Goal: Information Seeking & Learning: Learn about a topic

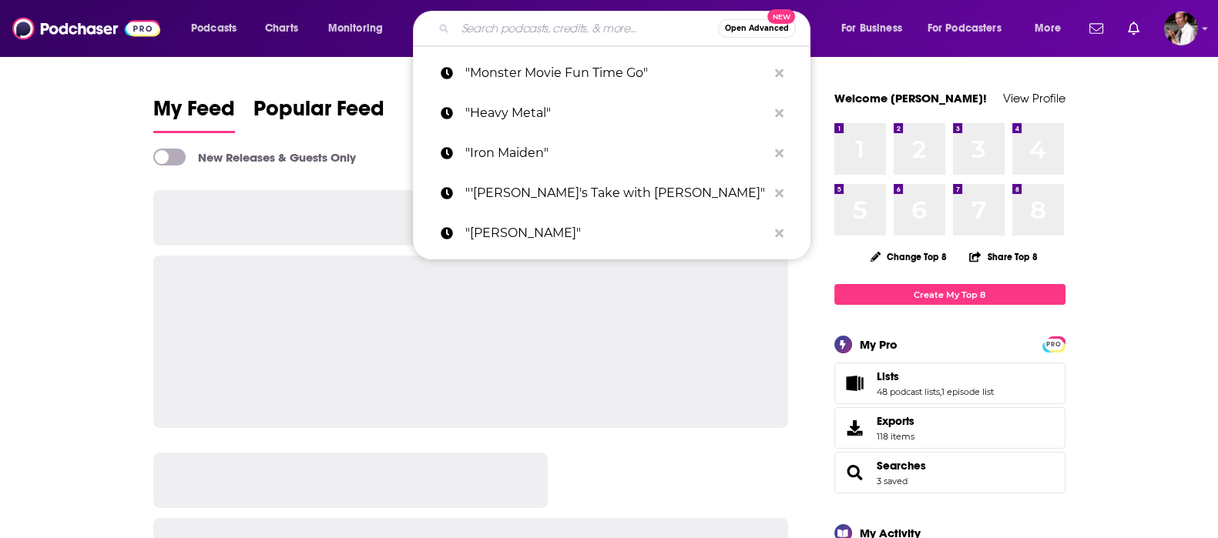
click at [484, 29] on input "Search podcasts, credits, & more..." at bounding box center [586, 28] width 263 height 25
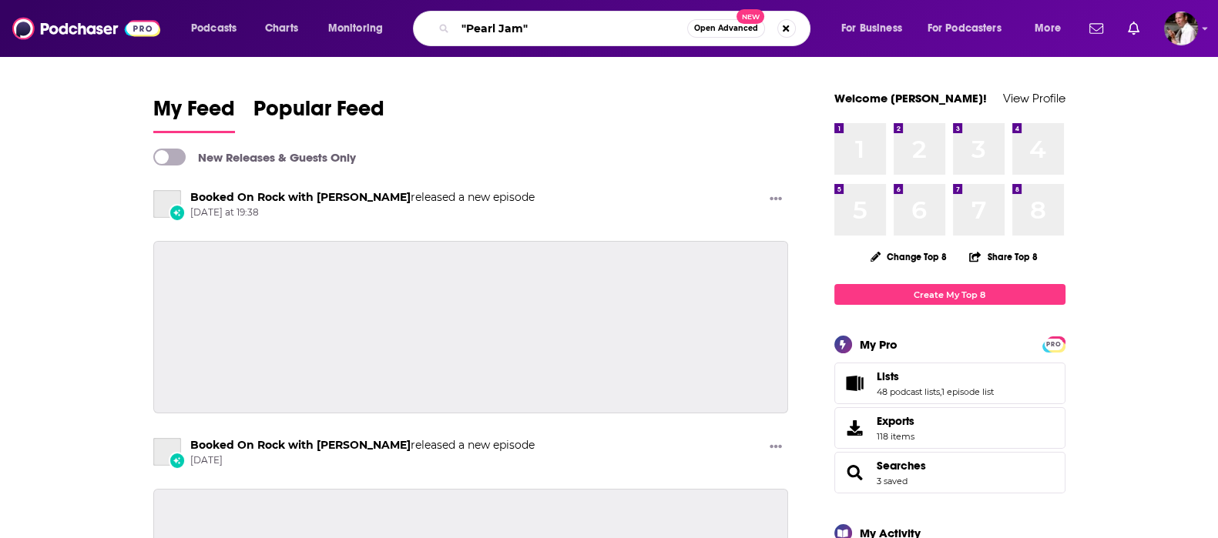
type input ""Pearl Jam""
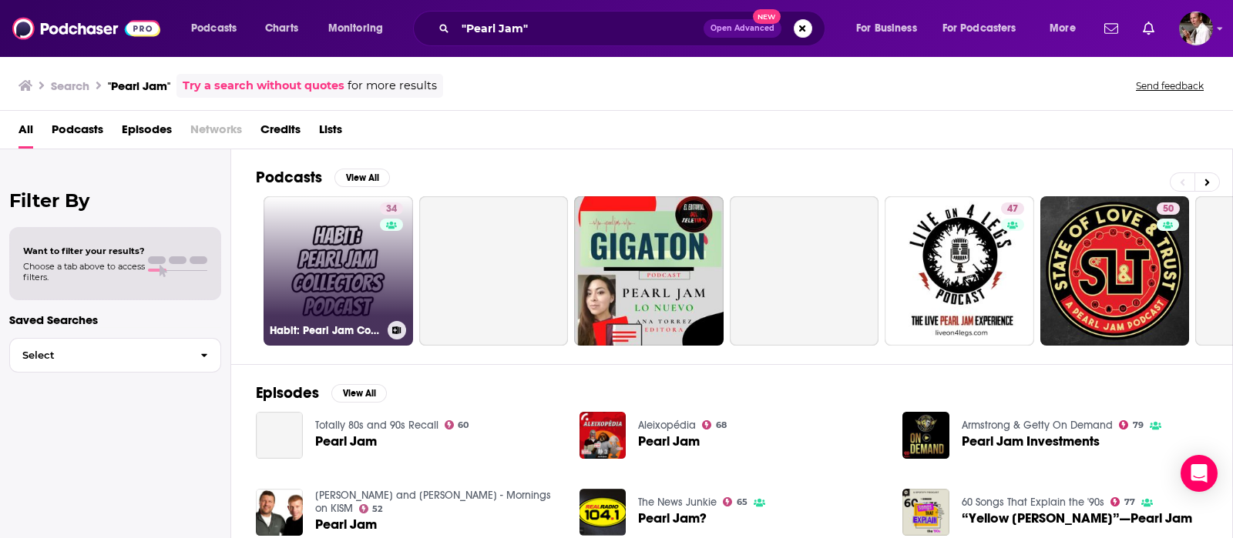
click at [317, 275] on link "34 Habit: Pearl Jam Collectors Podcast" at bounding box center [337, 270] width 149 height 149
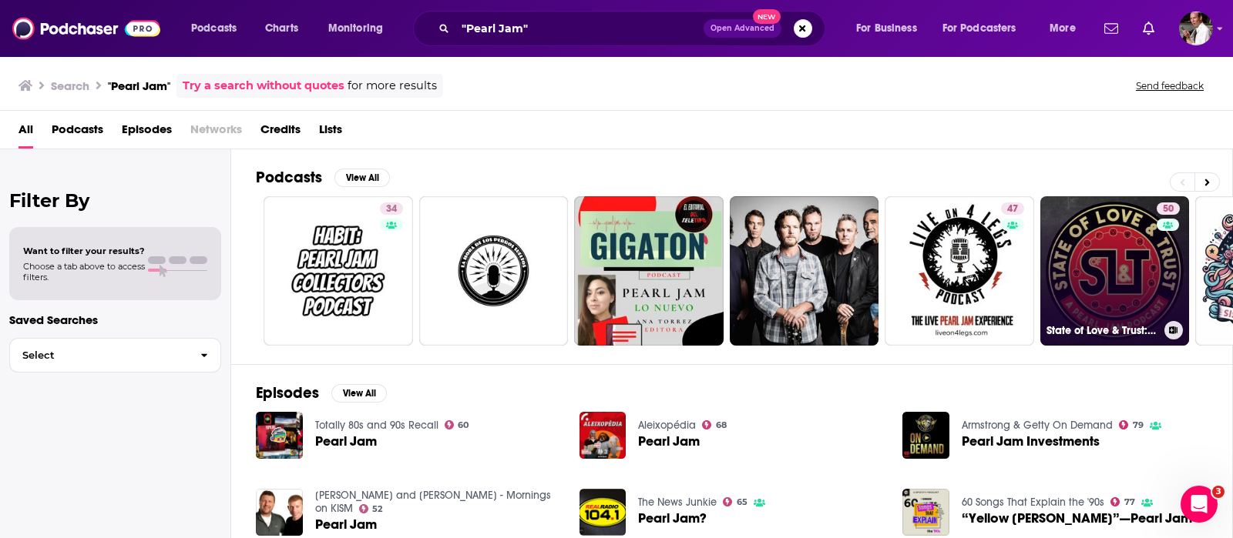
click at [1081, 281] on link "50 State of Love & Trust: A Pearl Jam Podcast" at bounding box center [1114, 270] width 149 height 149
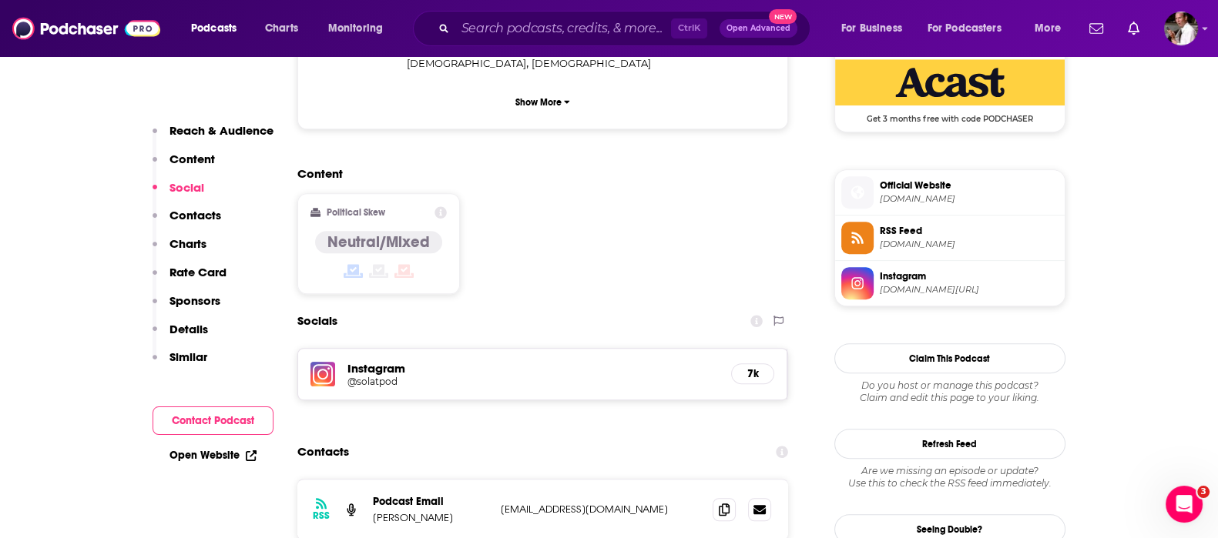
scroll to position [1283, 0]
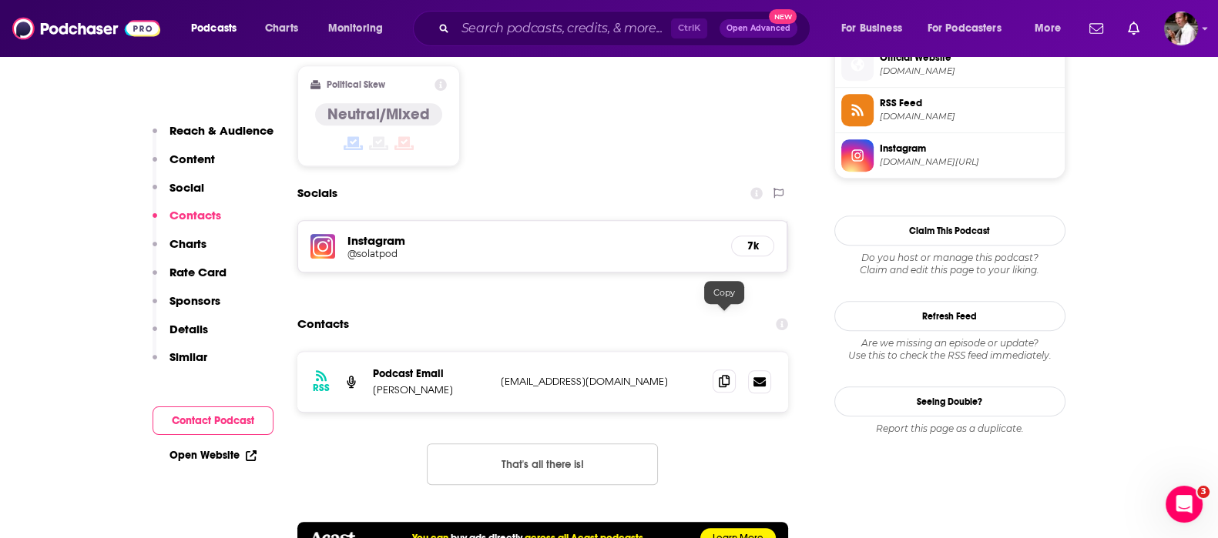
click at [728, 375] on icon at bounding box center [724, 381] width 11 height 12
click at [719, 375] on icon at bounding box center [724, 381] width 11 height 12
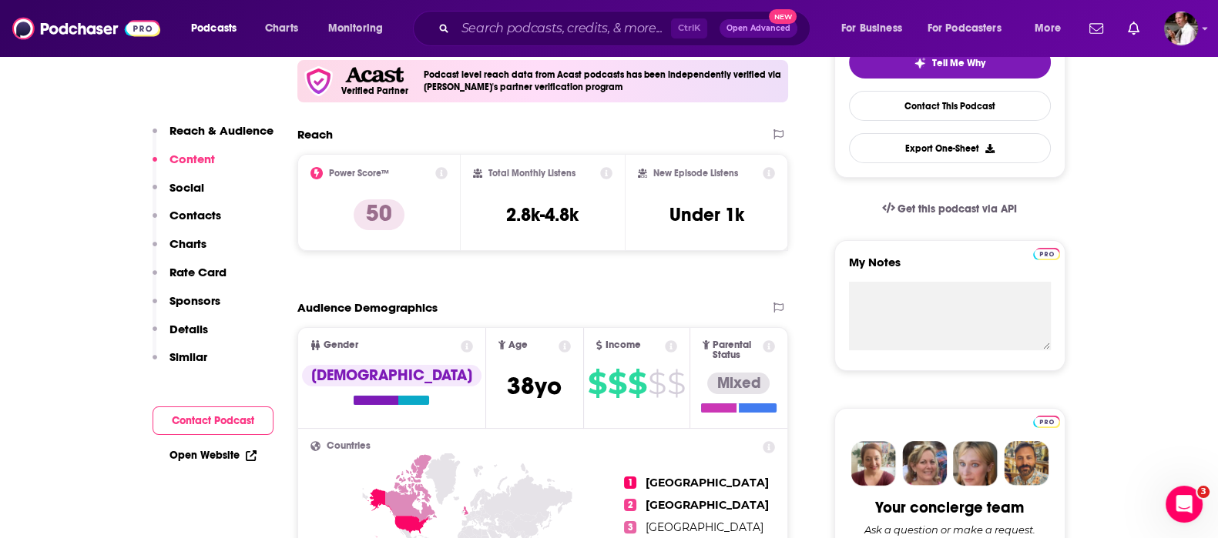
scroll to position [0, 0]
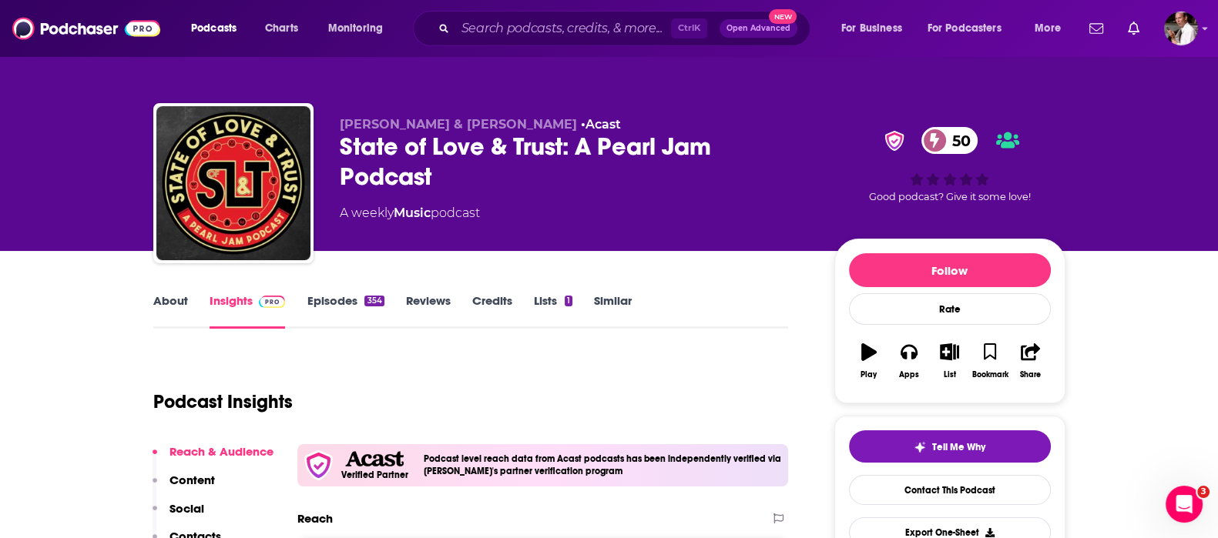
click at [321, 300] on link "Episodes 354" at bounding box center [345, 311] width 77 height 35
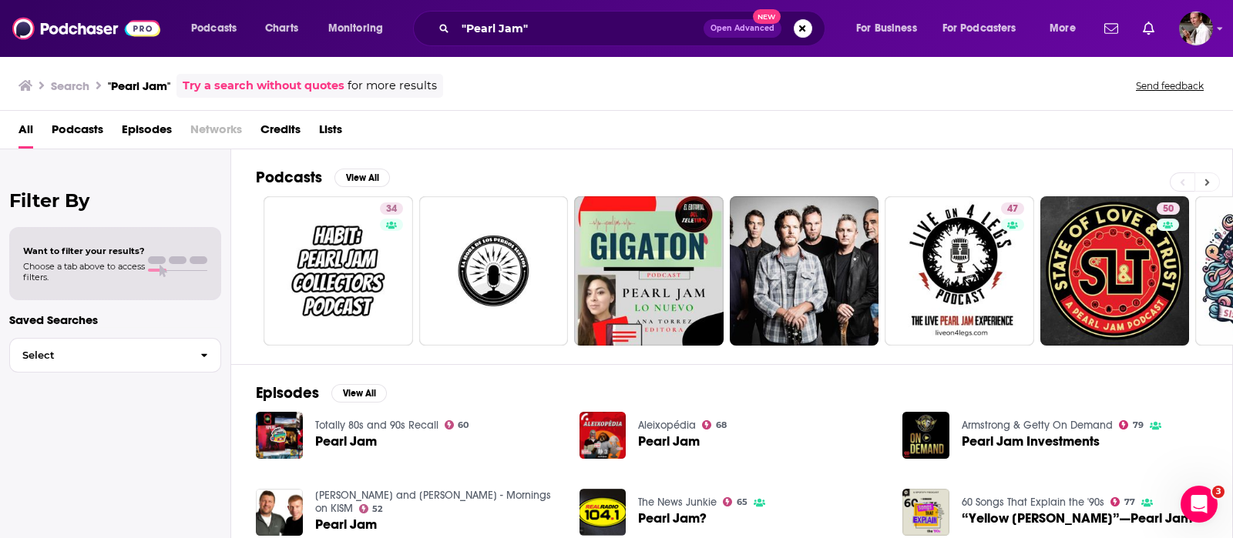
click at [1203, 180] on button at bounding box center [1206, 182] width 25 height 19
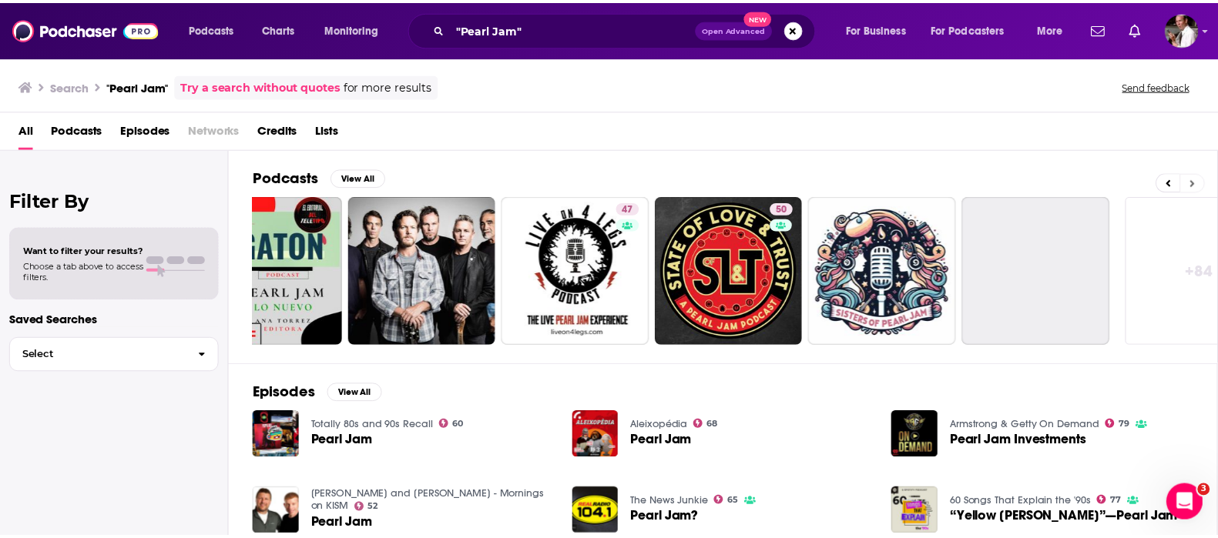
scroll to position [0, 438]
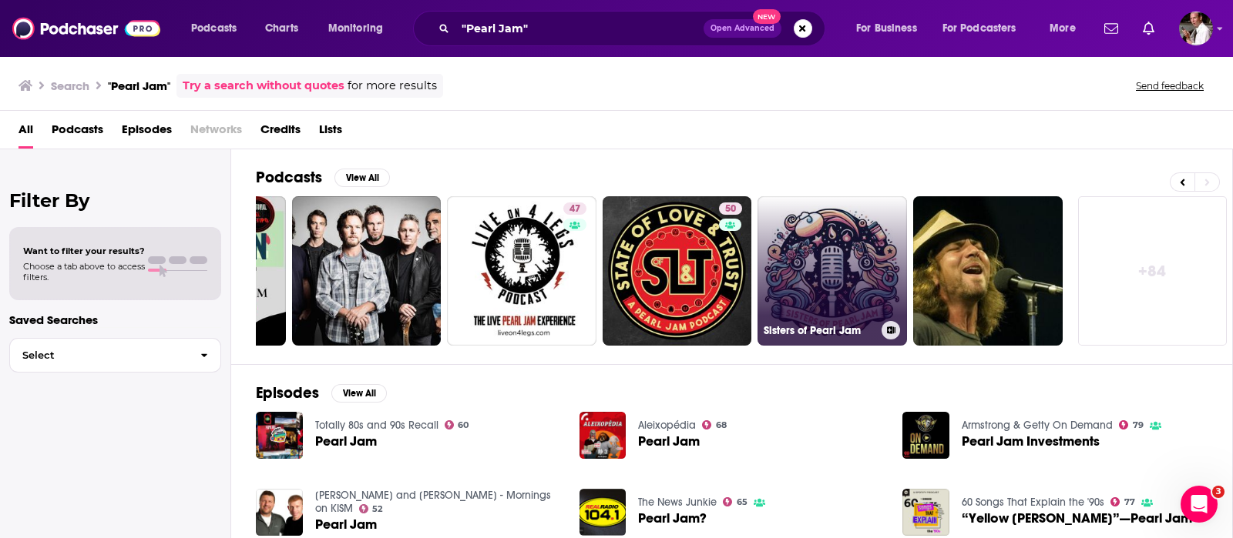
click at [836, 292] on link "Sisters of Pearl Jam" at bounding box center [831, 270] width 149 height 149
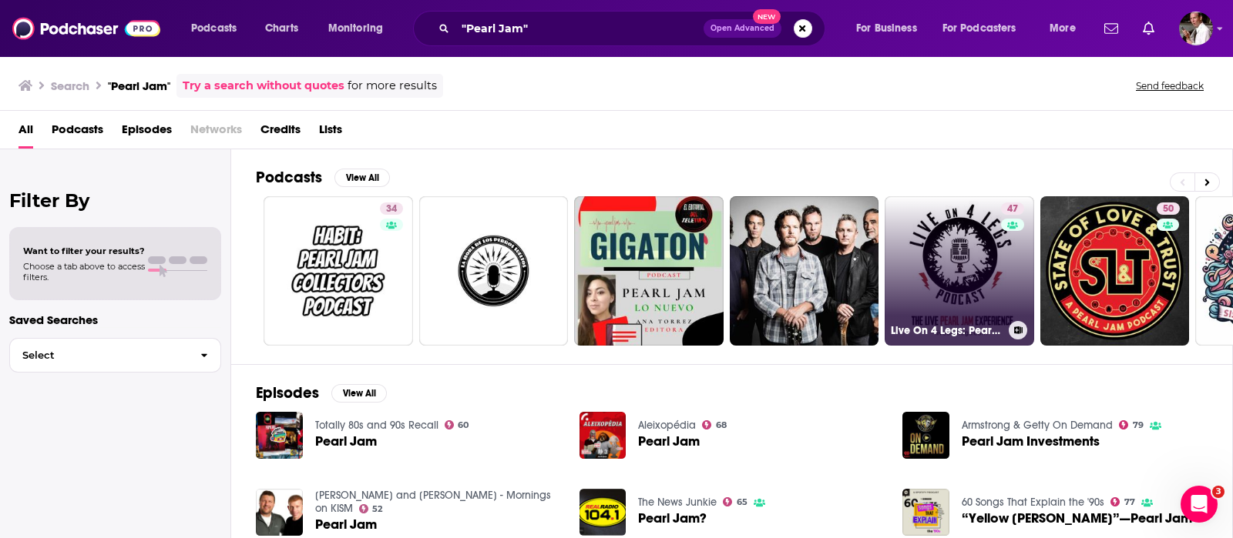
click at [932, 291] on link "47 Live On 4 Legs: Pearl Jam Podcast" at bounding box center [958, 270] width 149 height 149
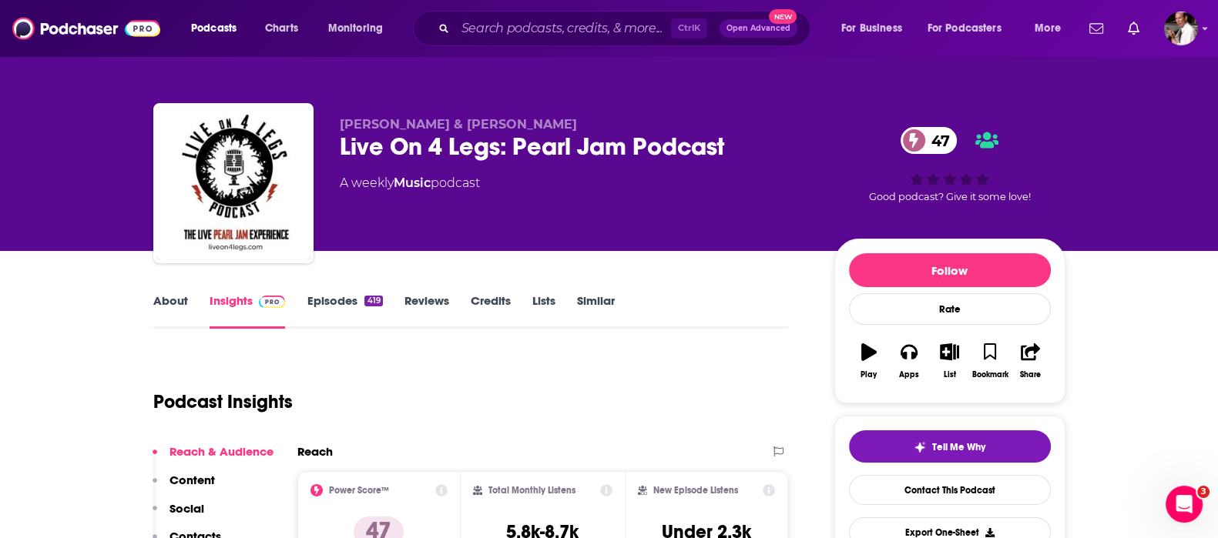
click at [354, 303] on link "Episodes 419" at bounding box center [344, 311] width 75 height 35
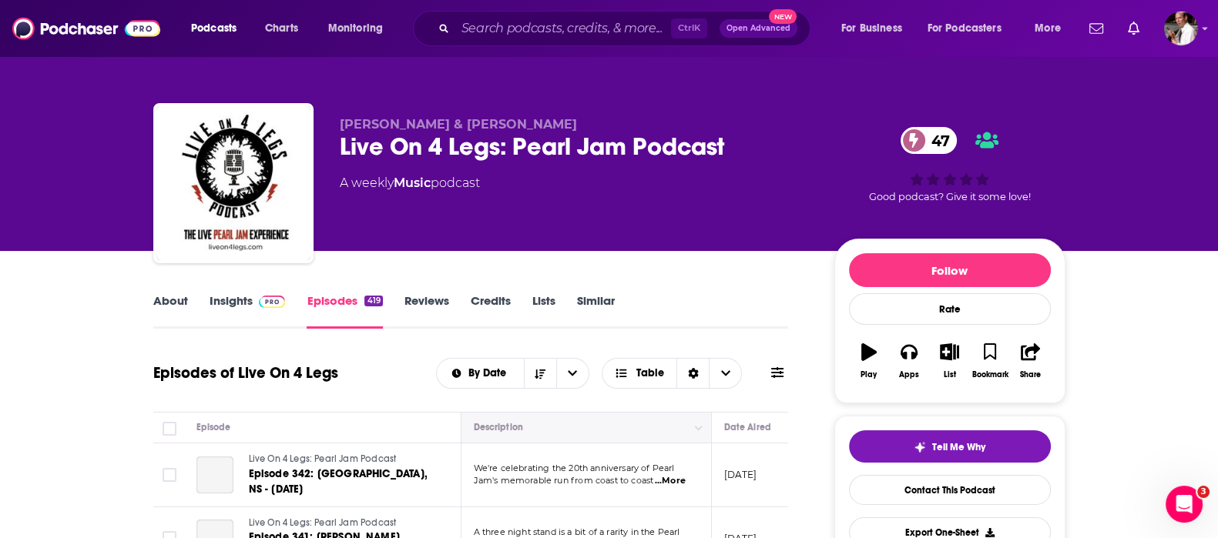
scroll to position [128, 0]
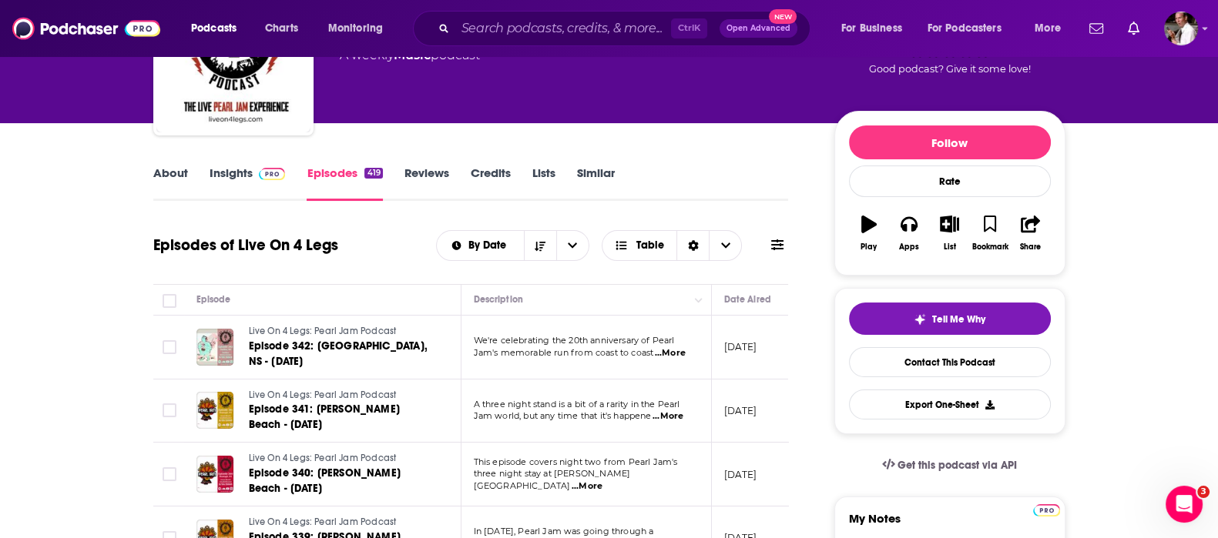
click at [677, 347] on span "...More" at bounding box center [670, 353] width 31 height 12
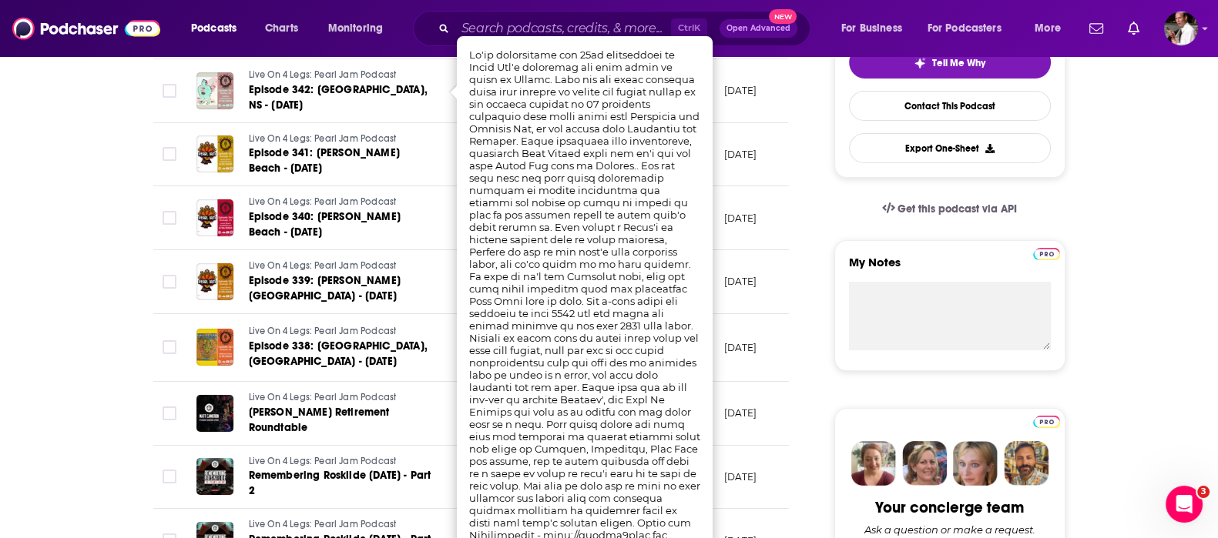
scroll to position [513, 0]
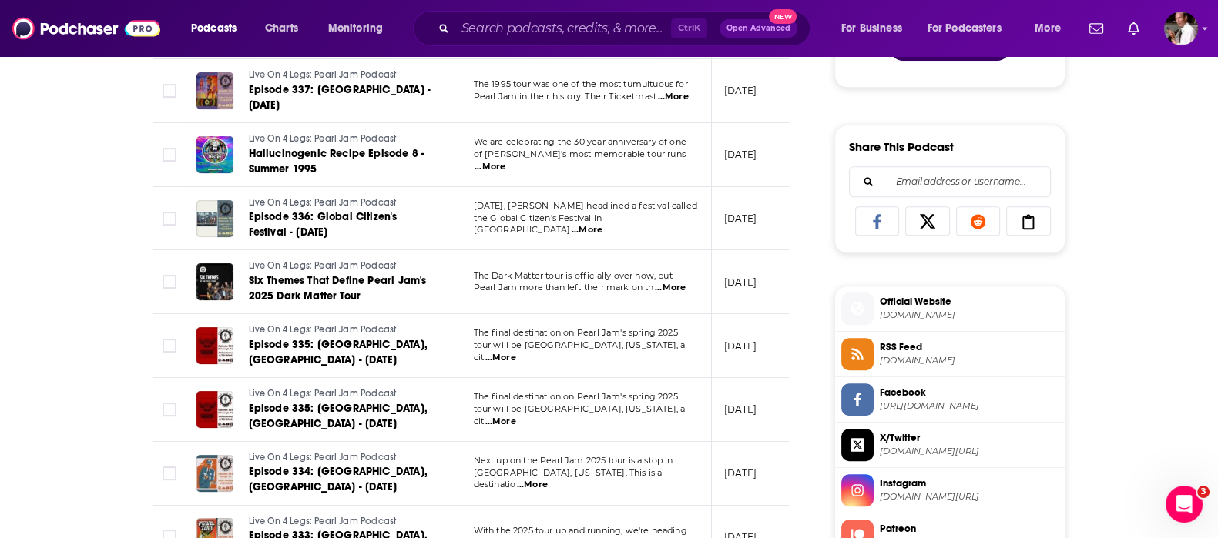
scroll to position [0, 0]
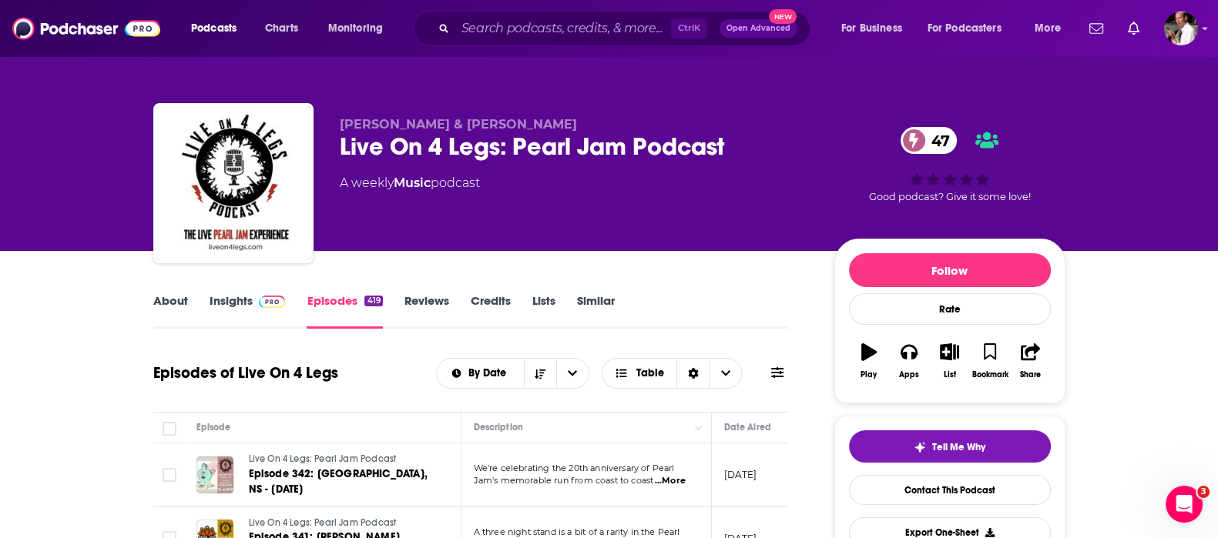
click at [161, 298] on link "About" at bounding box center [170, 311] width 35 height 35
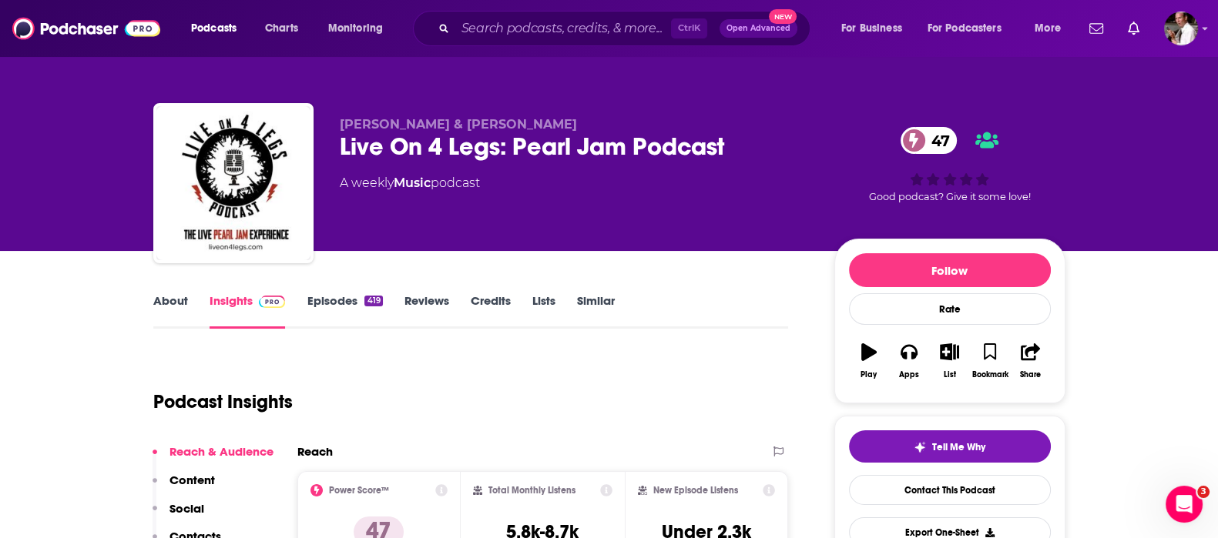
click at [225, 294] on link "Insights" at bounding box center [248, 311] width 76 height 35
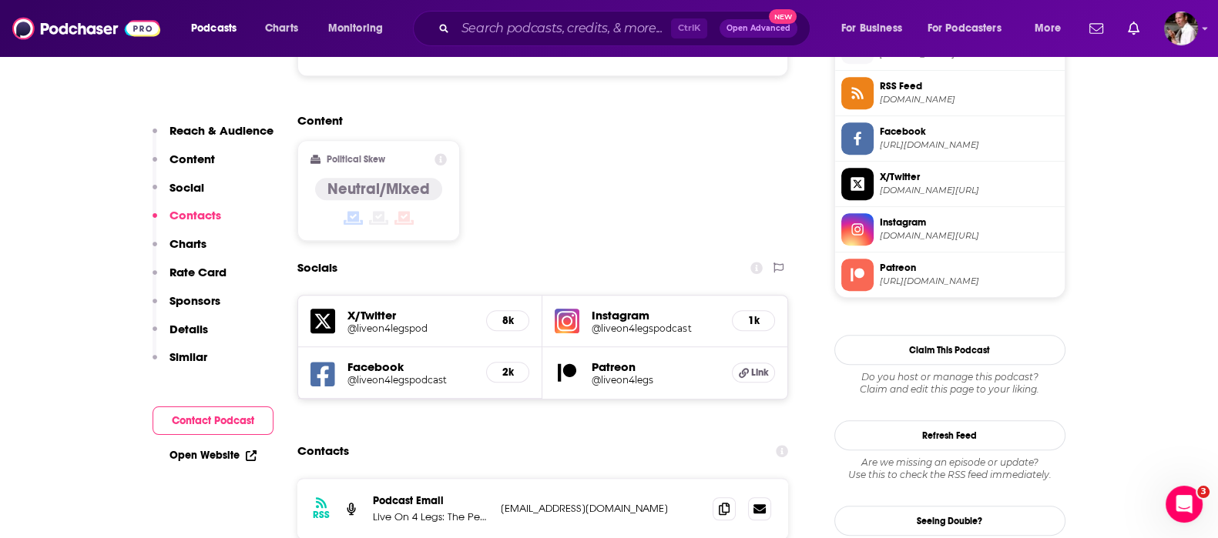
scroll to position [1283, 0]
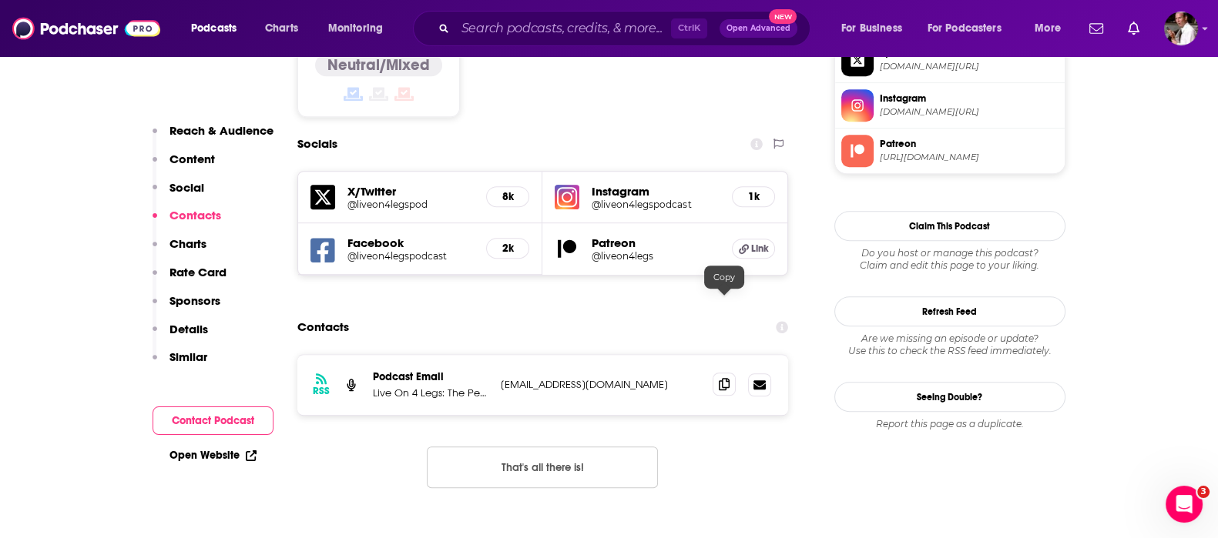
click at [717, 373] on span at bounding box center [724, 384] width 23 height 23
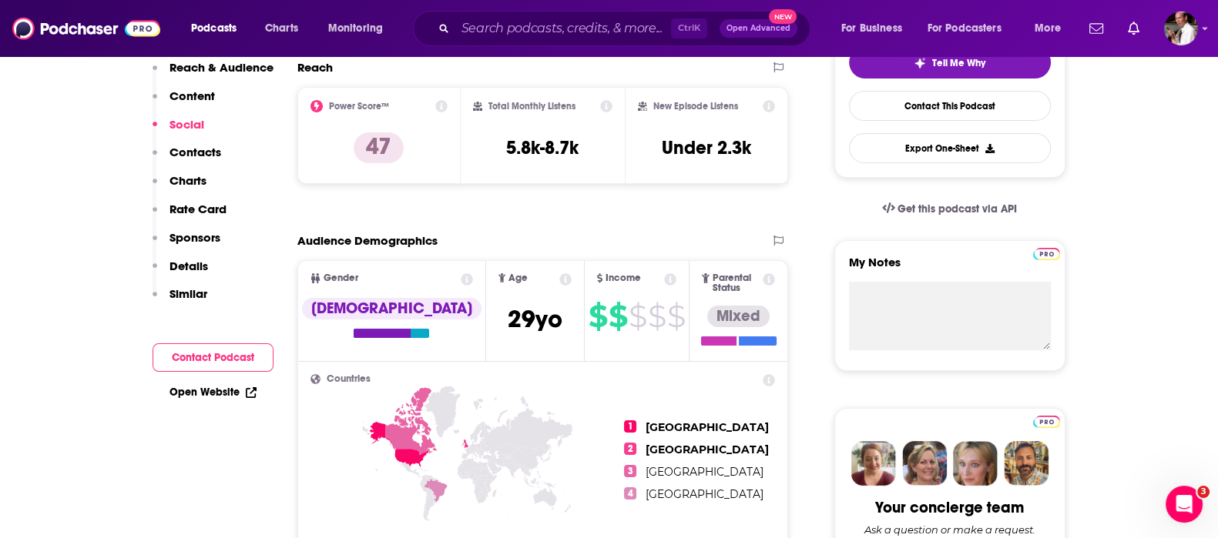
scroll to position [0, 0]
